Goal: Browse casually

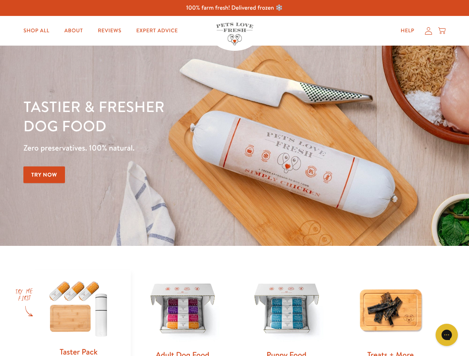
click at [234, 178] on div "Tastier & fresher dog food Zero preservatives. 100% natural. Try Now" at bounding box center [163, 146] width 281 height 98
click at [447, 335] on icon "Gorgias live chat" at bounding box center [446, 335] width 7 height 7
